Goal: Check status: Check status

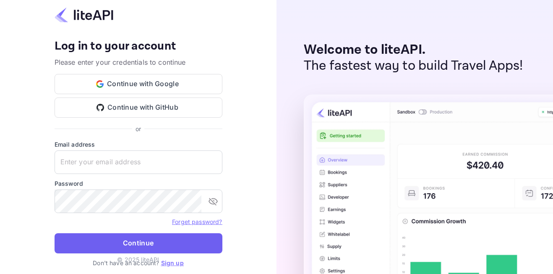
type input "adminpassword_support@yandex-team.ru"
click at [126, 238] on button "Continue" at bounding box center [139, 243] width 168 height 20
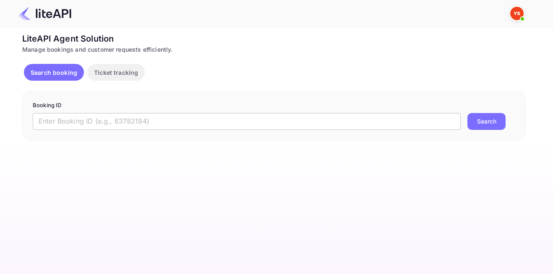
click at [163, 118] on input "text" at bounding box center [247, 121] width 428 height 17
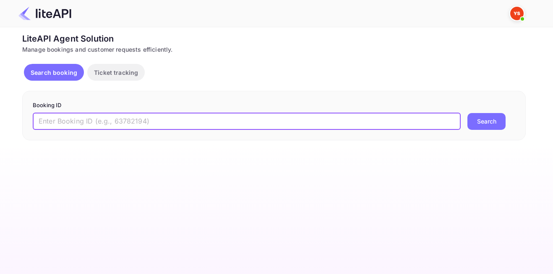
paste input "8987093"
type input "8987093"
click at [484, 121] on button "Search" at bounding box center [487, 121] width 38 height 17
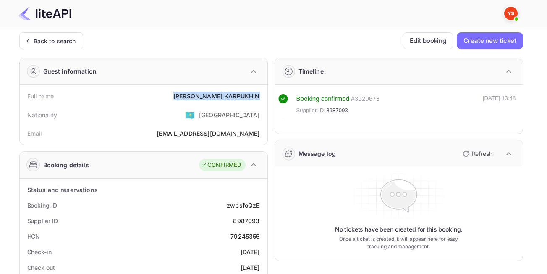
drag, startPoint x: 197, startPoint y: 97, endPoint x: 261, endPoint y: 98, distance: 64.7
click at [261, 98] on div "Full name [PERSON_NAME]" at bounding box center [143, 96] width 241 height 16
copy div "[PERSON_NAME]"
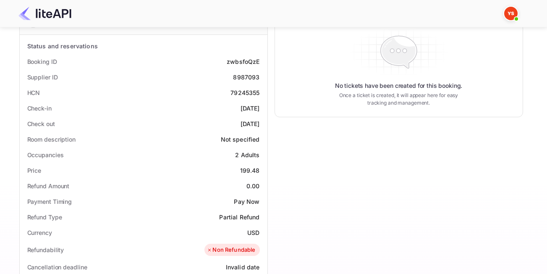
scroll to position [168, 0]
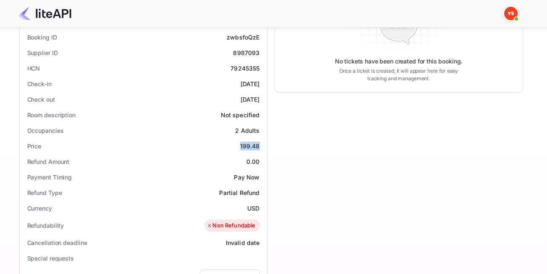
drag, startPoint x: 252, startPoint y: 143, endPoint x: 261, endPoint y: 144, distance: 9.7
click at [261, 144] on div "Price 199.48" at bounding box center [143, 146] width 241 height 16
copy div "199.48"
click at [134, 163] on div "Refund Amount 0.00" at bounding box center [143, 162] width 241 height 16
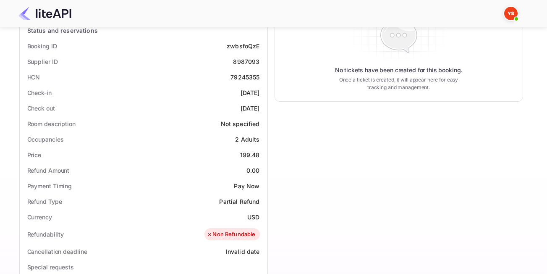
scroll to position [126, 0]
